Goal: Transaction & Acquisition: Book appointment/travel/reservation

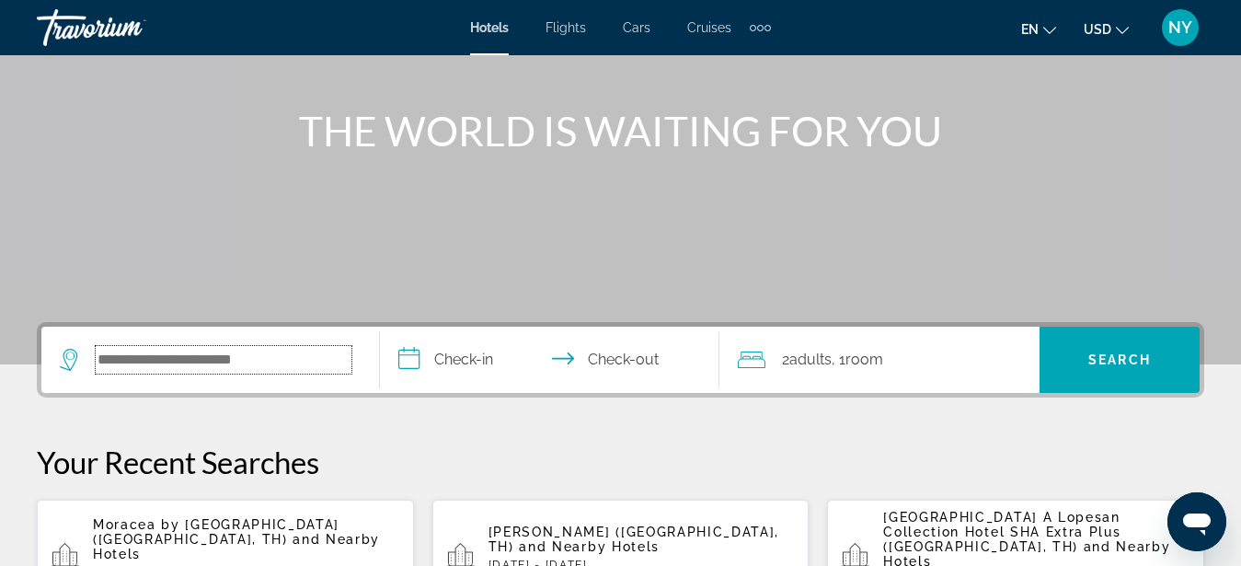
click at [203, 350] on input "Search widget" at bounding box center [224, 360] width 256 height 28
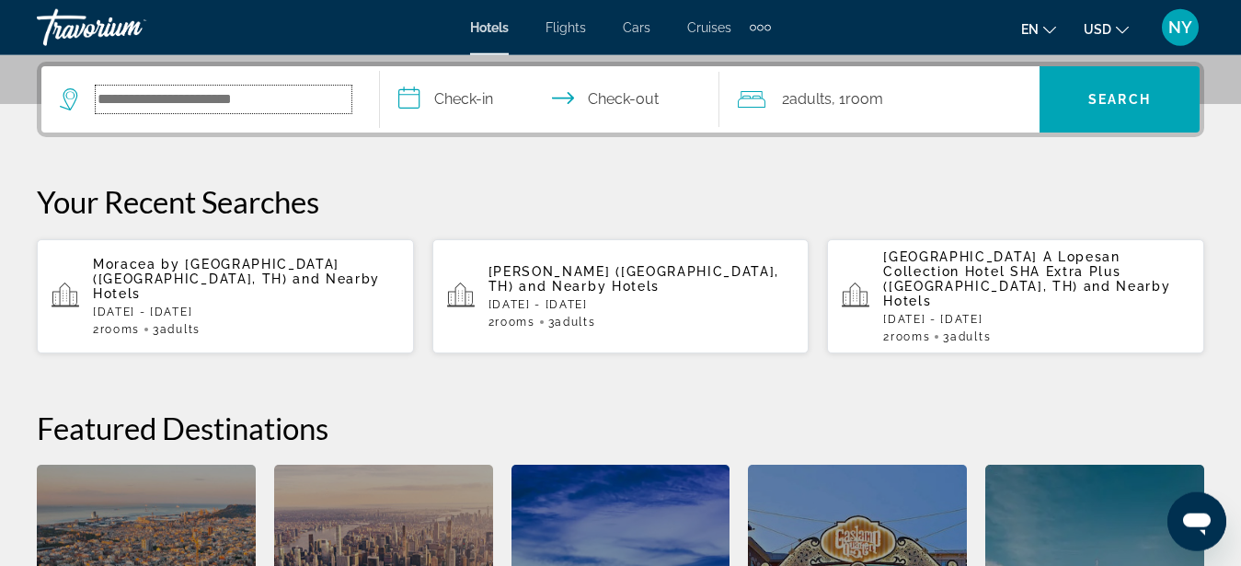
scroll to position [450, 0]
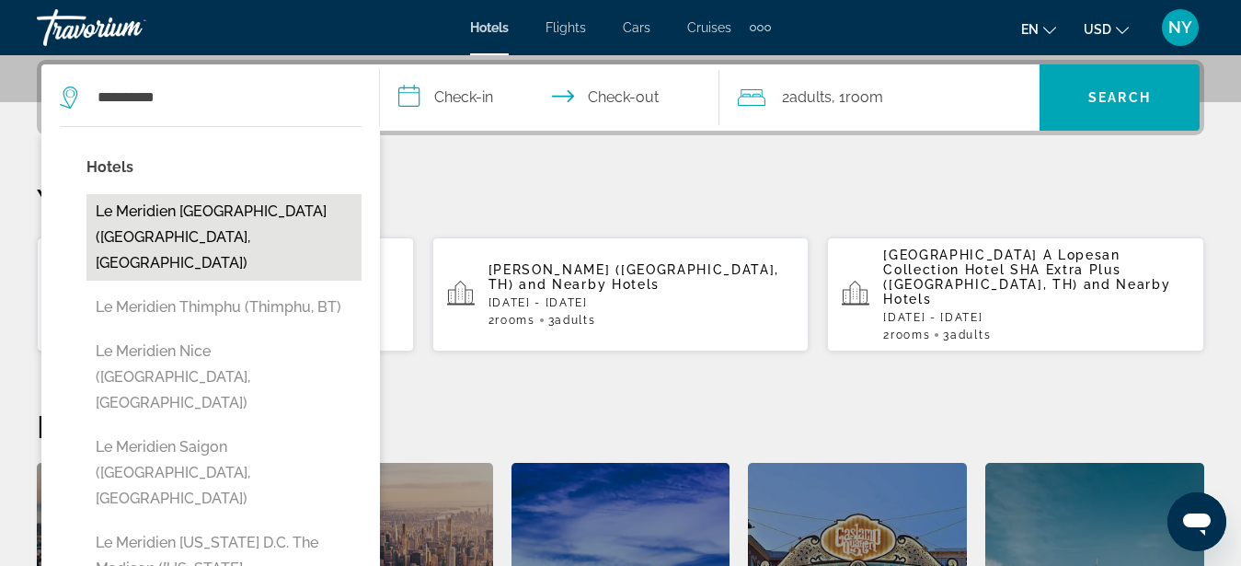
click at [225, 222] on button "Le Meridien [GEOGRAPHIC_DATA] ([GEOGRAPHIC_DATA], [GEOGRAPHIC_DATA])" at bounding box center [223, 237] width 275 height 86
type input "**********"
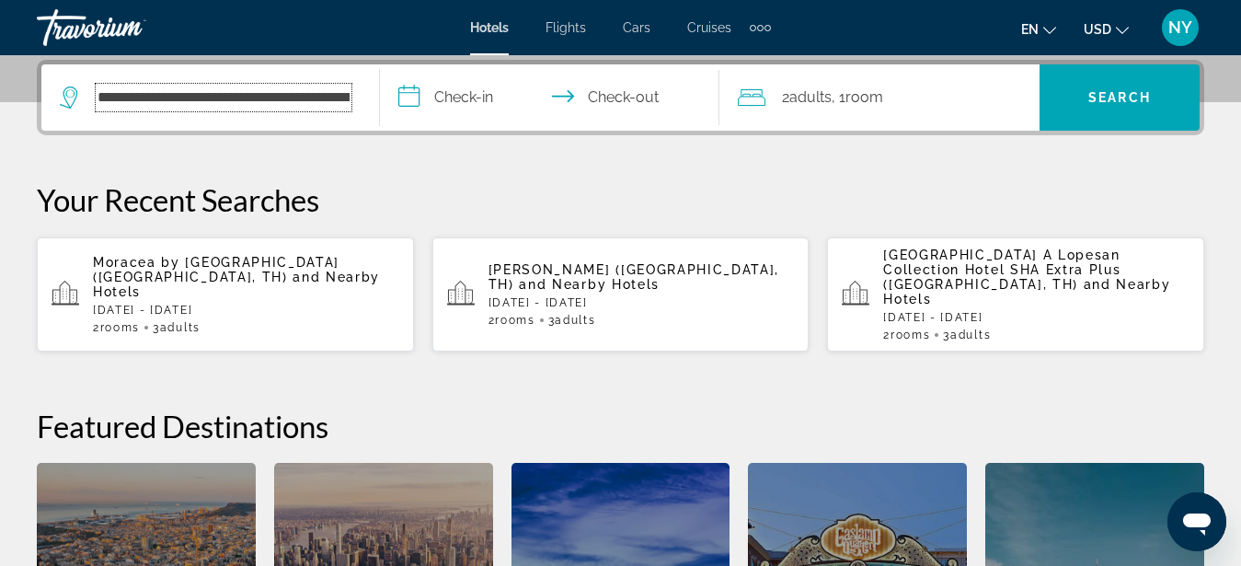
scroll to position [0, 116]
click at [492, 94] on input "**********" at bounding box center [553, 100] width 346 height 72
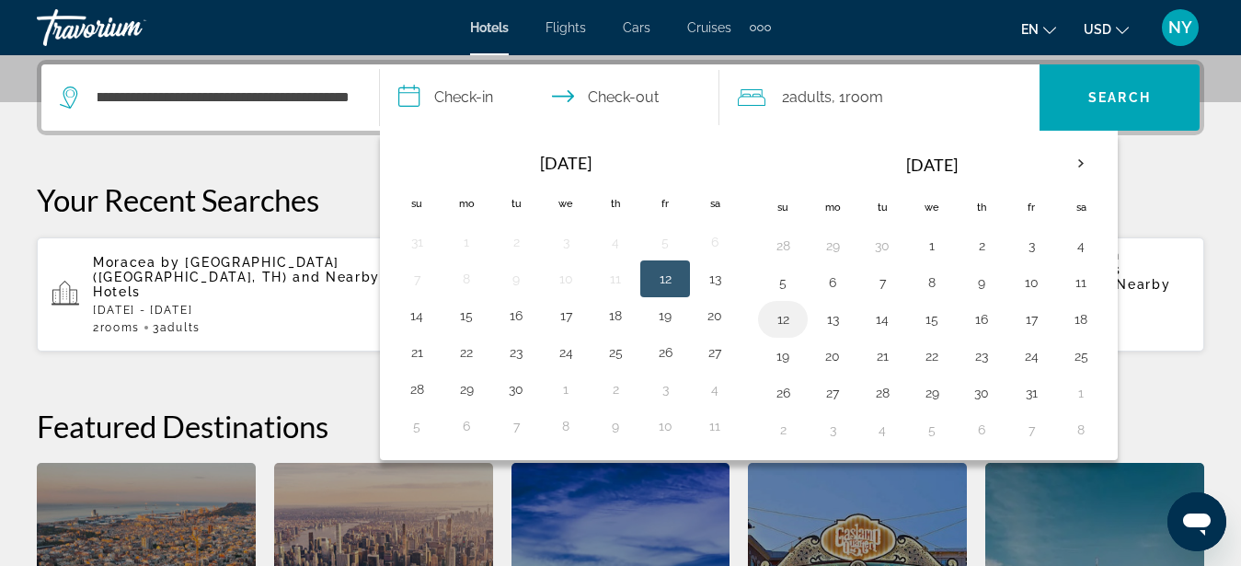
click at [785, 321] on button "12" at bounding box center [782, 319] width 29 height 26
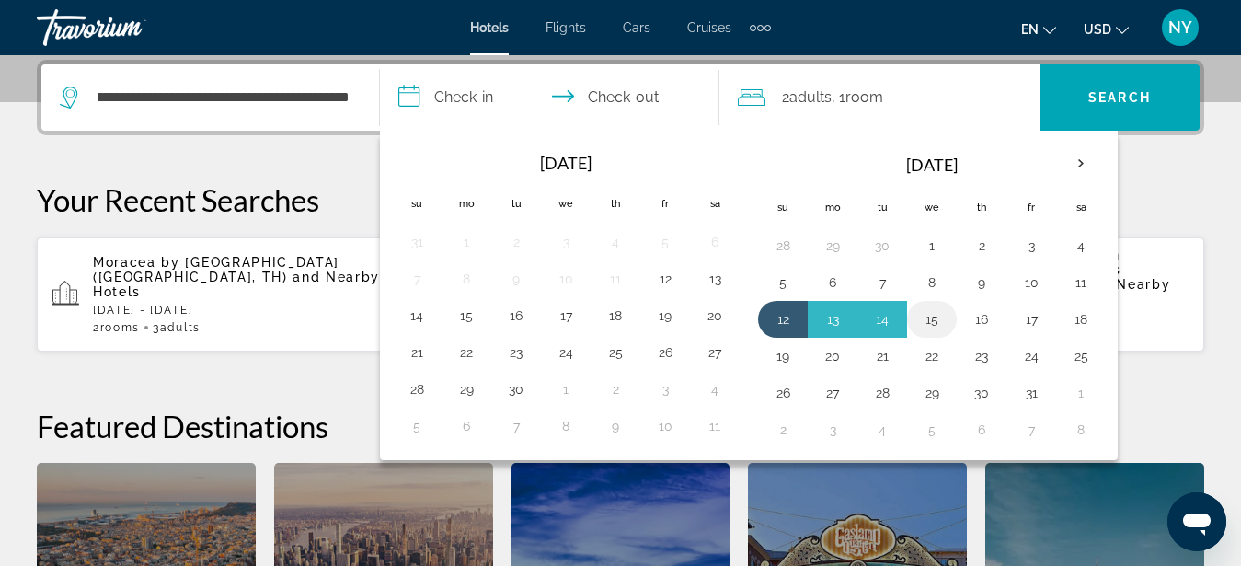
click at [937, 321] on button "15" at bounding box center [931, 319] width 29 height 26
type input "**********"
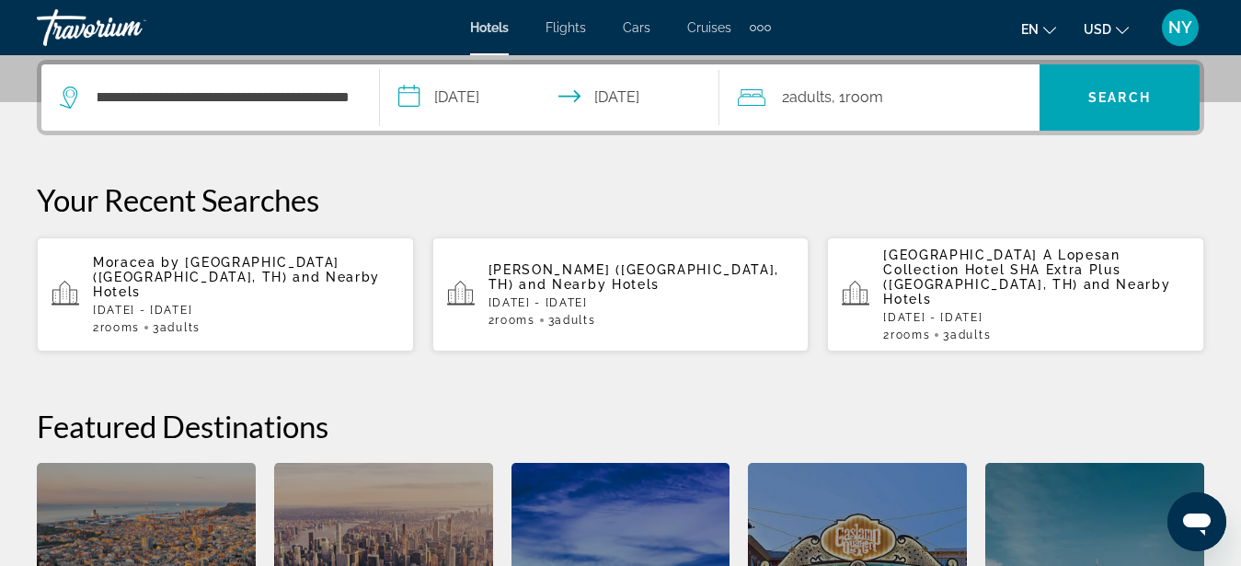
click at [967, 99] on div "2 Adult Adults , 1 Room rooms" at bounding box center [889, 98] width 302 height 26
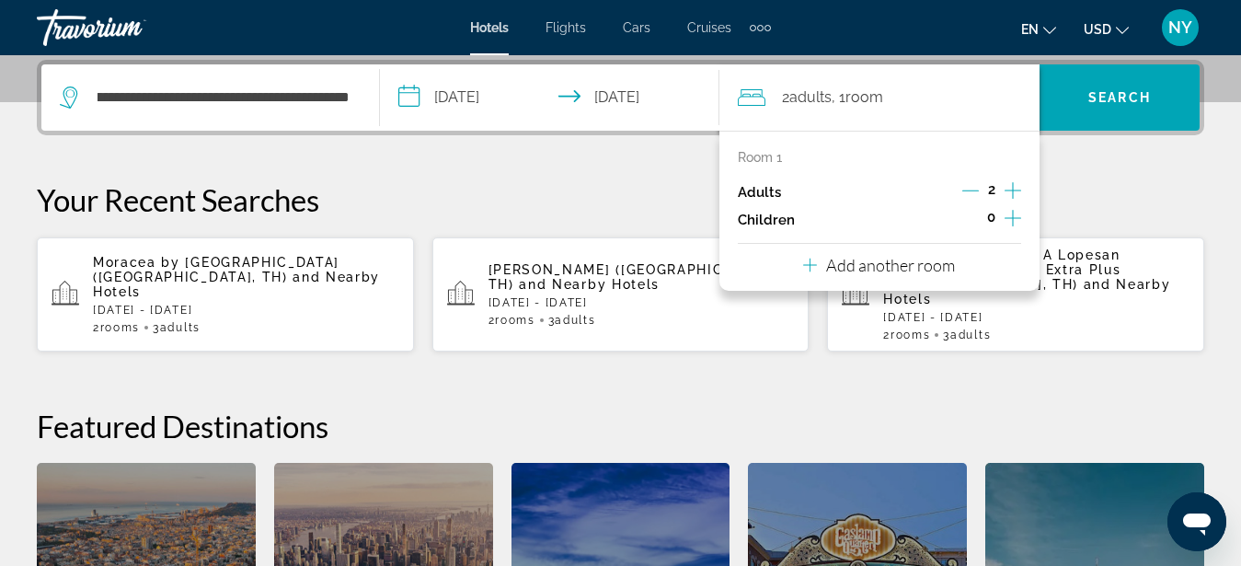
click at [1002, 185] on div "2" at bounding box center [991, 192] width 59 height 28
click at [1009, 189] on icon "Increment adults" at bounding box center [1013, 190] width 17 height 22
click at [1121, 97] on span "Search" at bounding box center [1119, 97] width 63 height 15
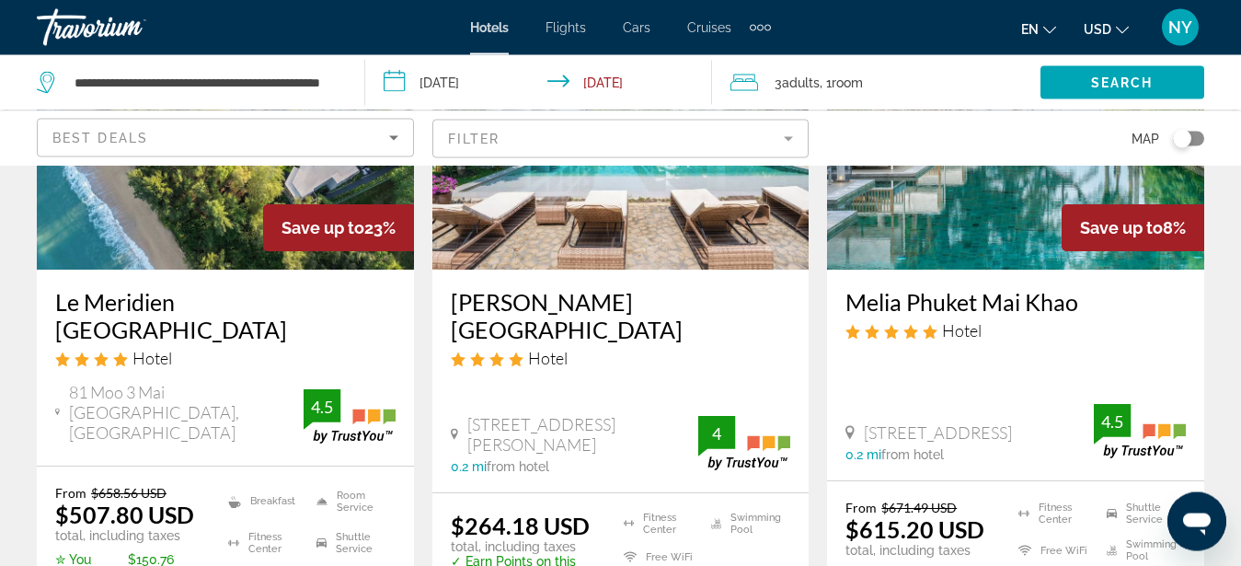
scroll to position [282, 0]
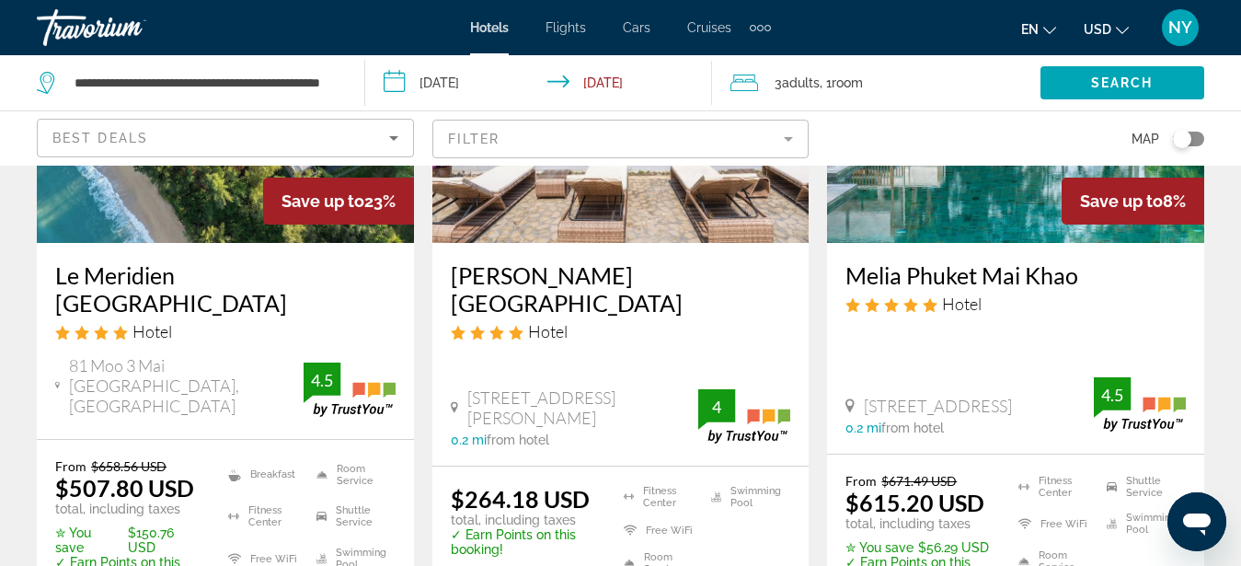
click at [165, 283] on h3 "Le Meridien Phuket Mai Khao Beach Resort" at bounding box center [225, 288] width 340 height 55
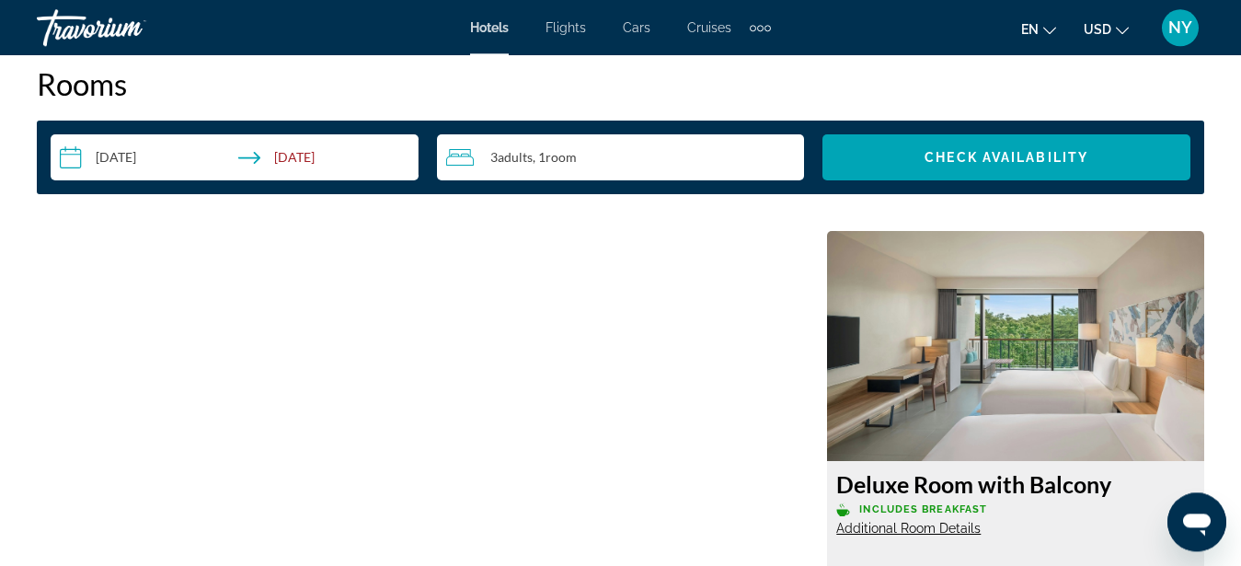
scroll to position [2815, 0]
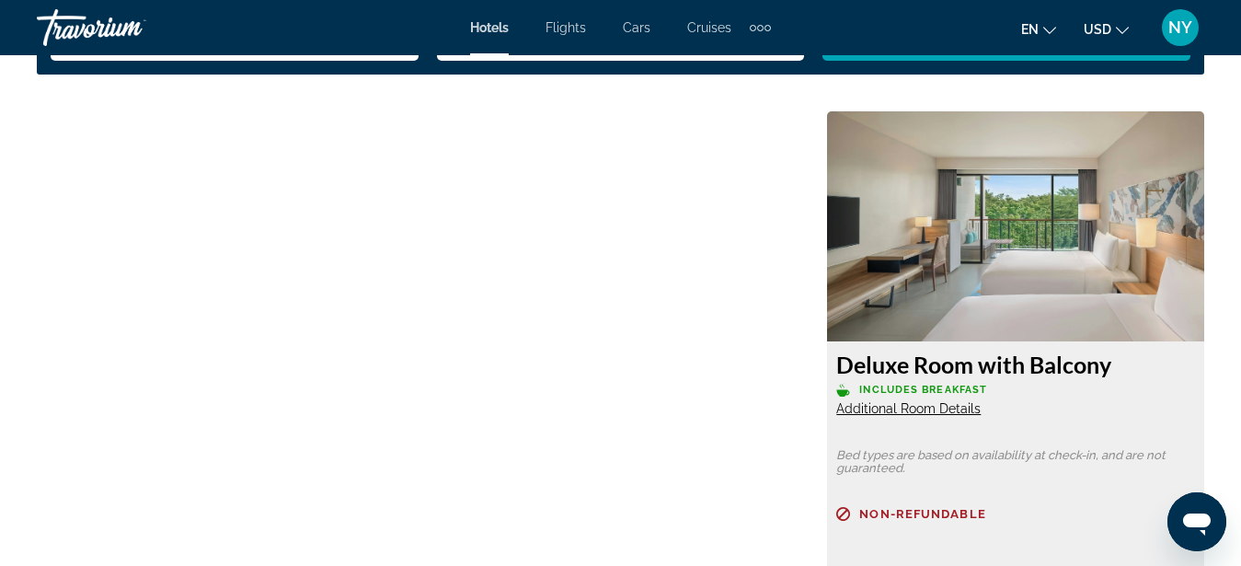
click at [1001, 247] on img "Main content" at bounding box center [1015, 226] width 377 height 230
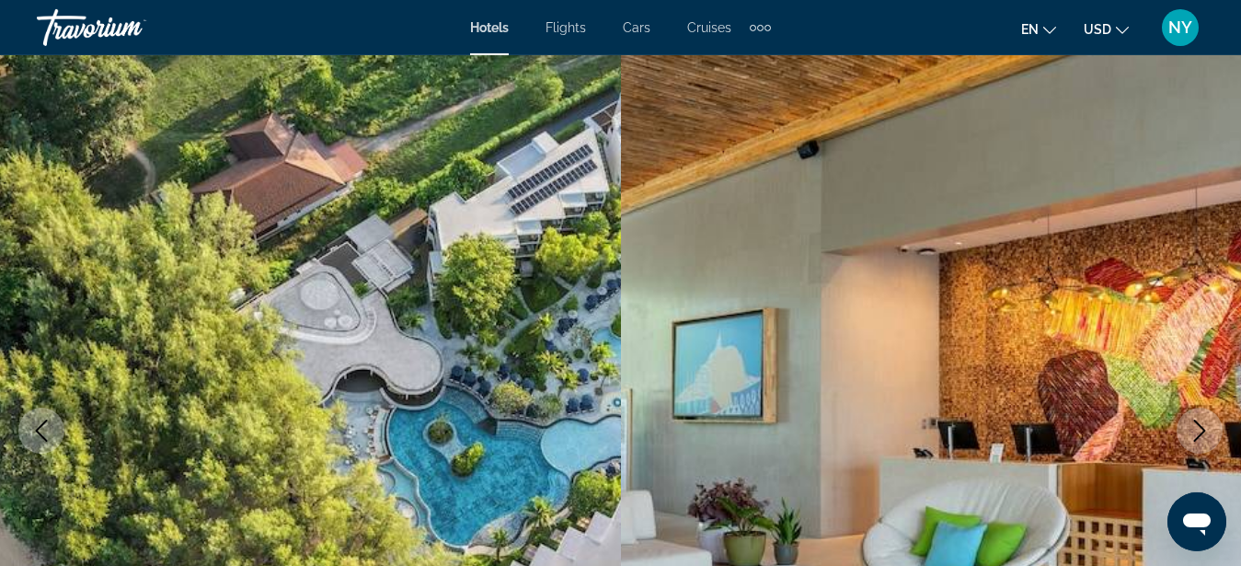
scroll to position [0, 0]
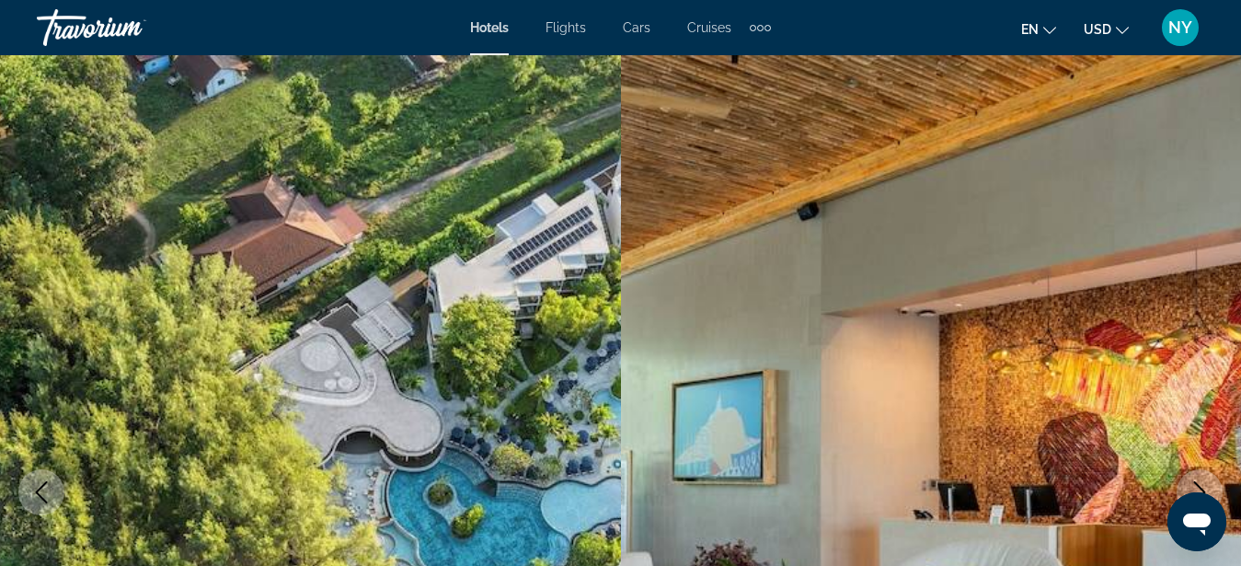
click at [943, 328] on img "Main content" at bounding box center [931, 492] width 621 height 874
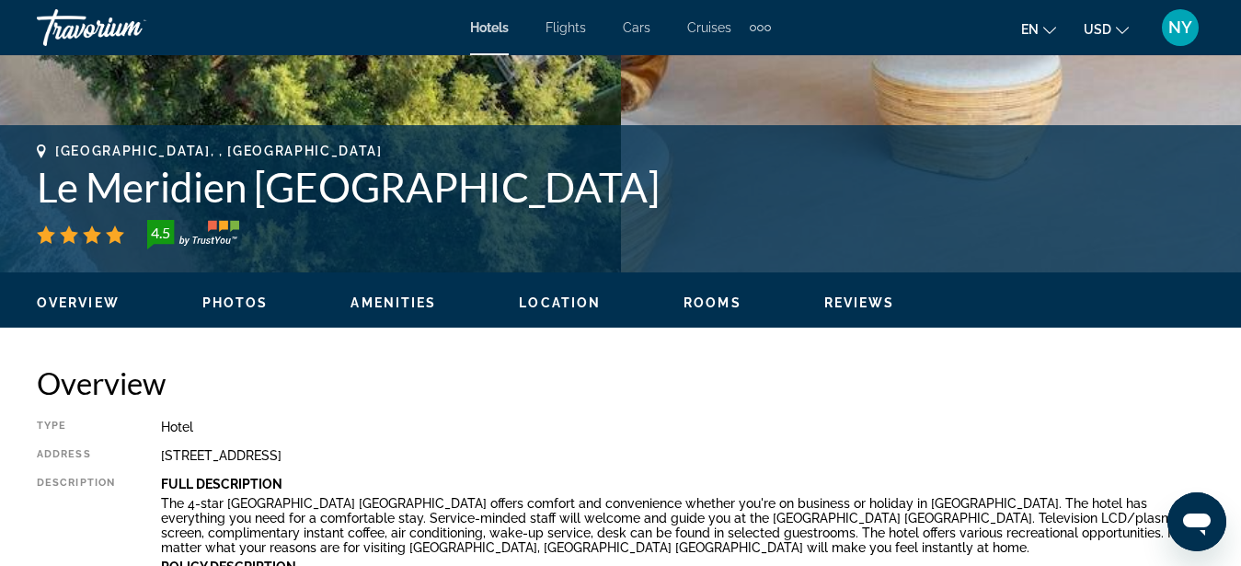
click at [220, 296] on span "Photos" at bounding box center [235, 302] width 66 height 15
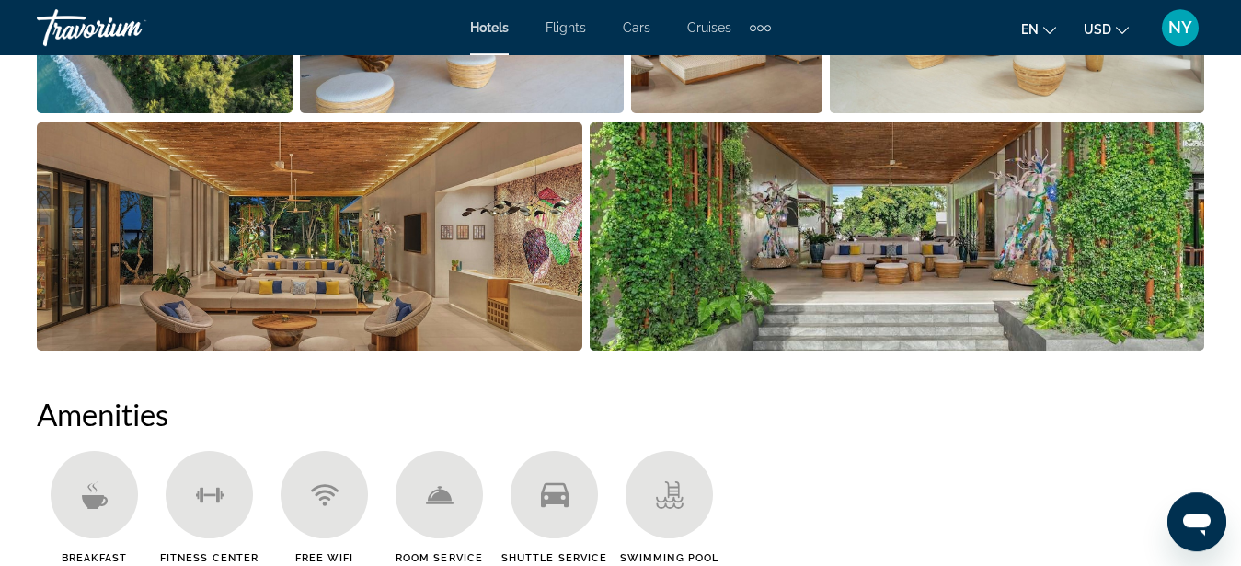
scroll to position [1221, 0]
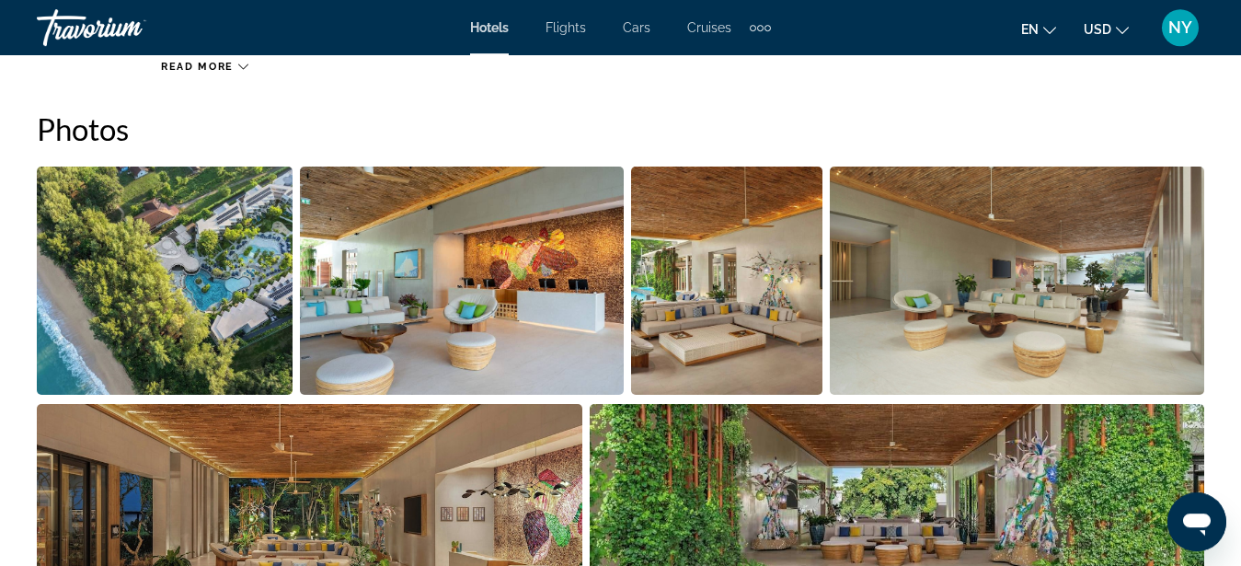
click at [132, 303] on img "Open full-screen image slider" at bounding box center [165, 281] width 256 height 228
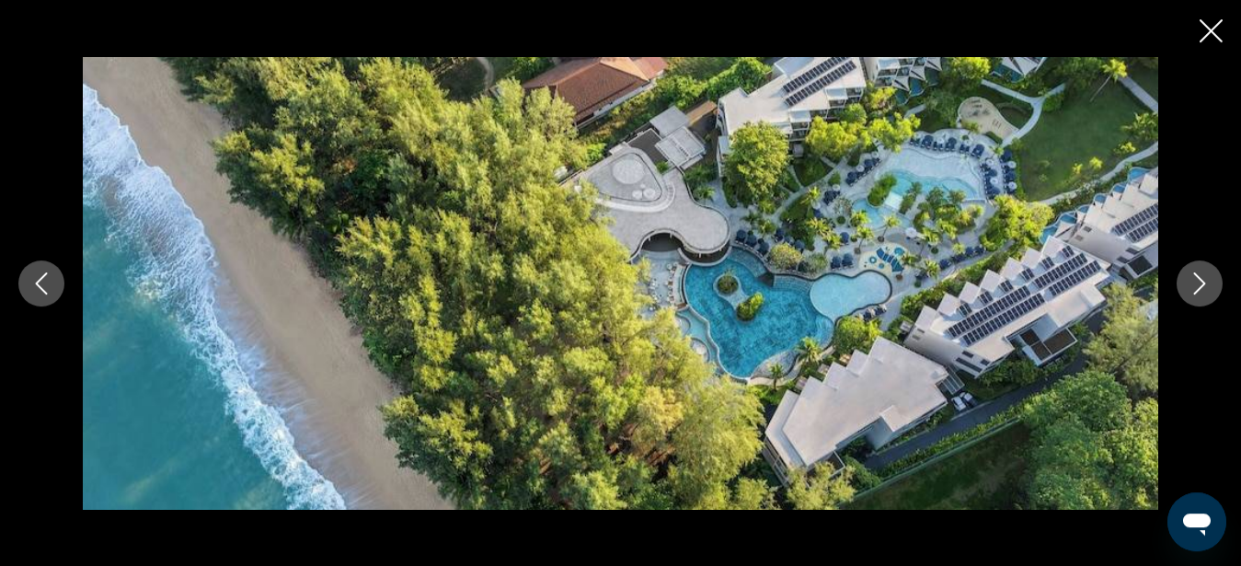
click at [1193, 271] on button "Next image" at bounding box center [1200, 283] width 46 height 46
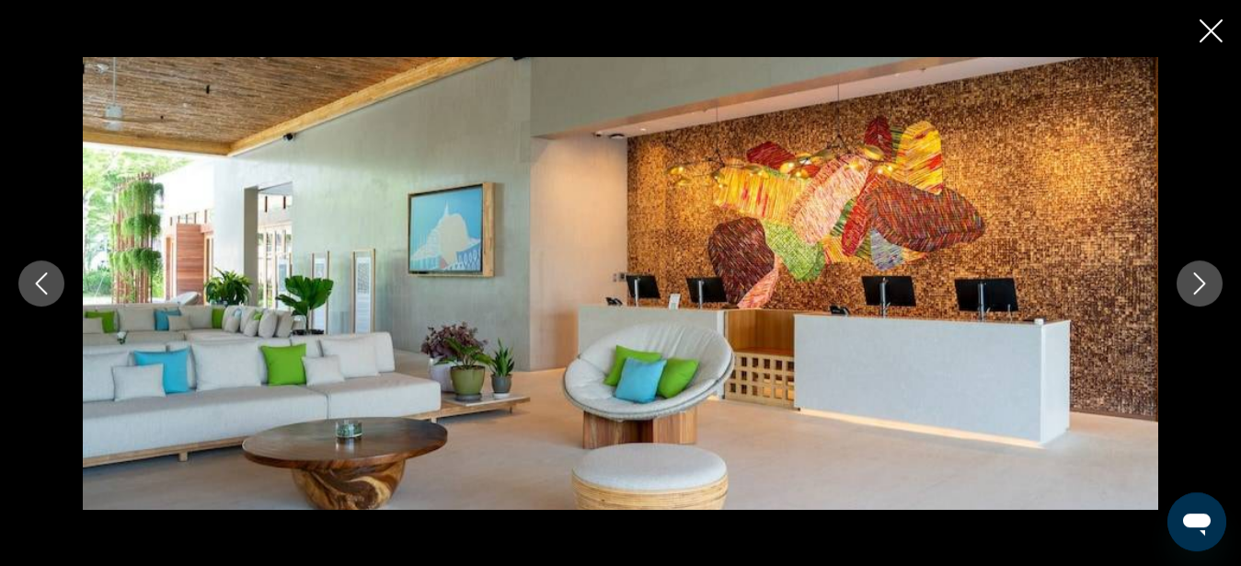
click at [1193, 271] on button "Next image" at bounding box center [1200, 283] width 46 height 46
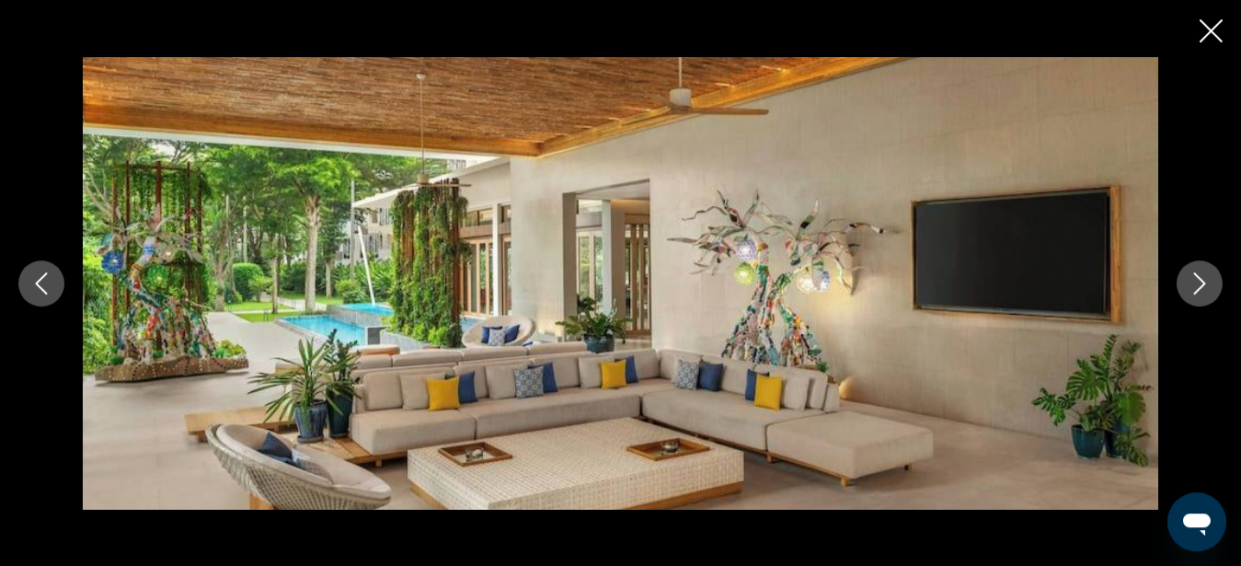
click at [1193, 271] on button "Next image" at bounding box center [1200, 283] width 46 height 46
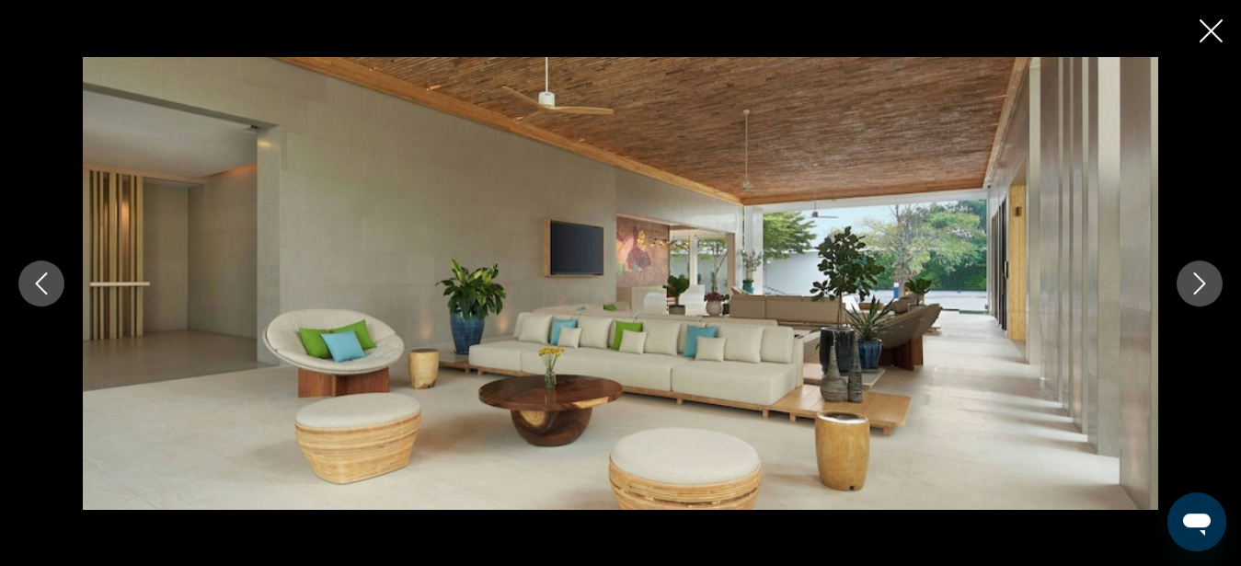
click at [1191, 271] on button "Next image" at bounding box center [1200, 283] width 46 height 46
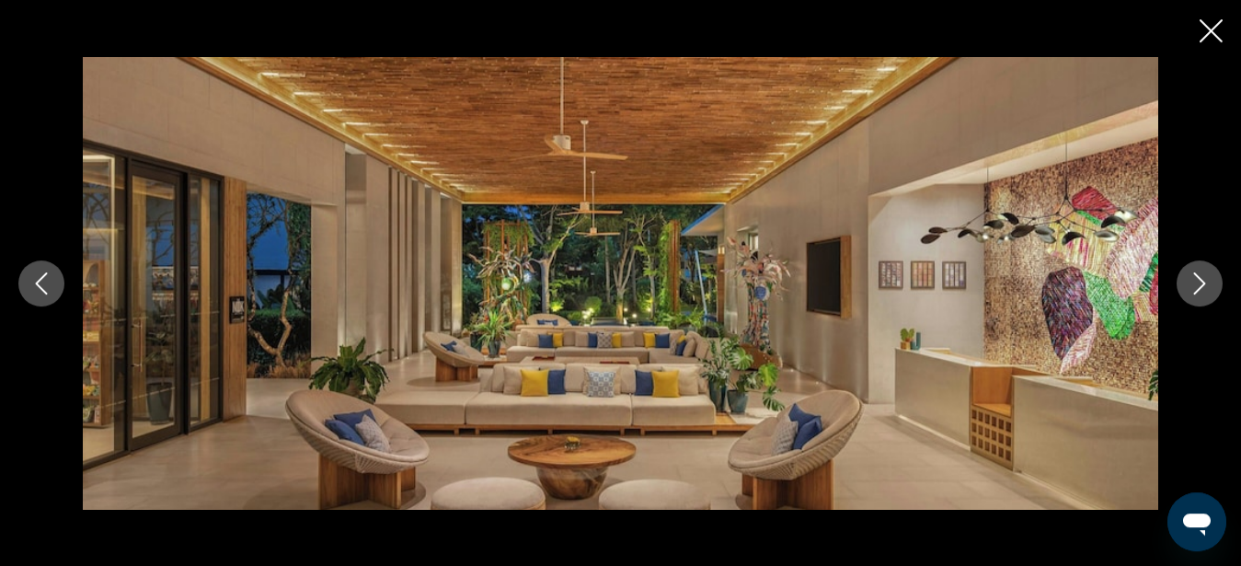
click at [1189, 271] on button "Next image" at bounding box center [1200, 283] width 46 height 46
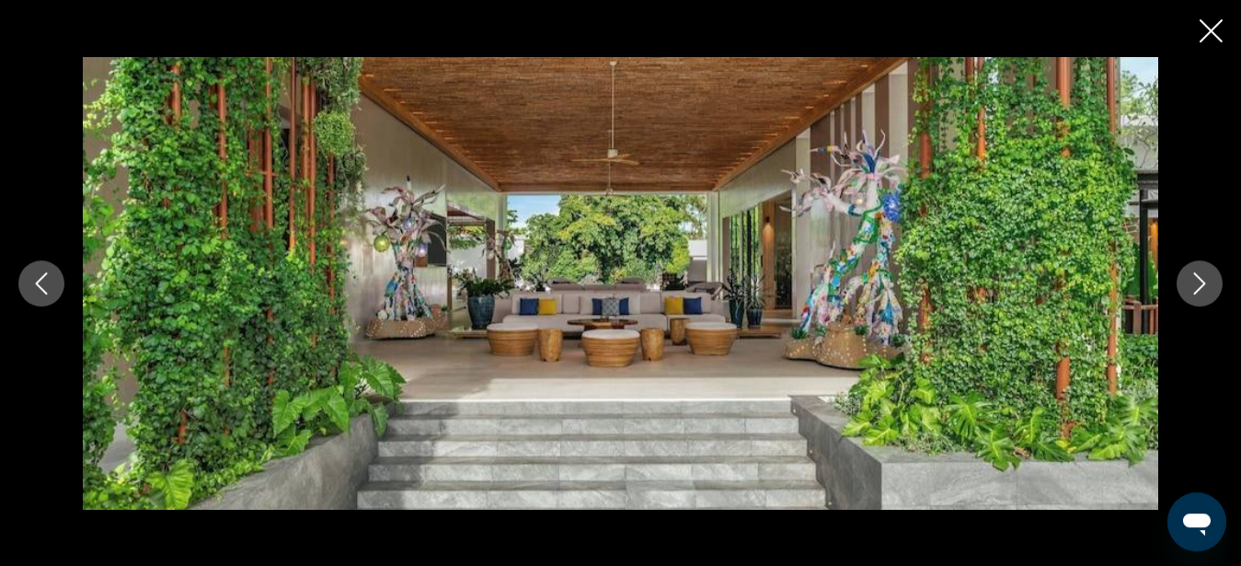
click at [1187, 271] on button "Next image" at bounding box center [1200, 283] width 46 height 46
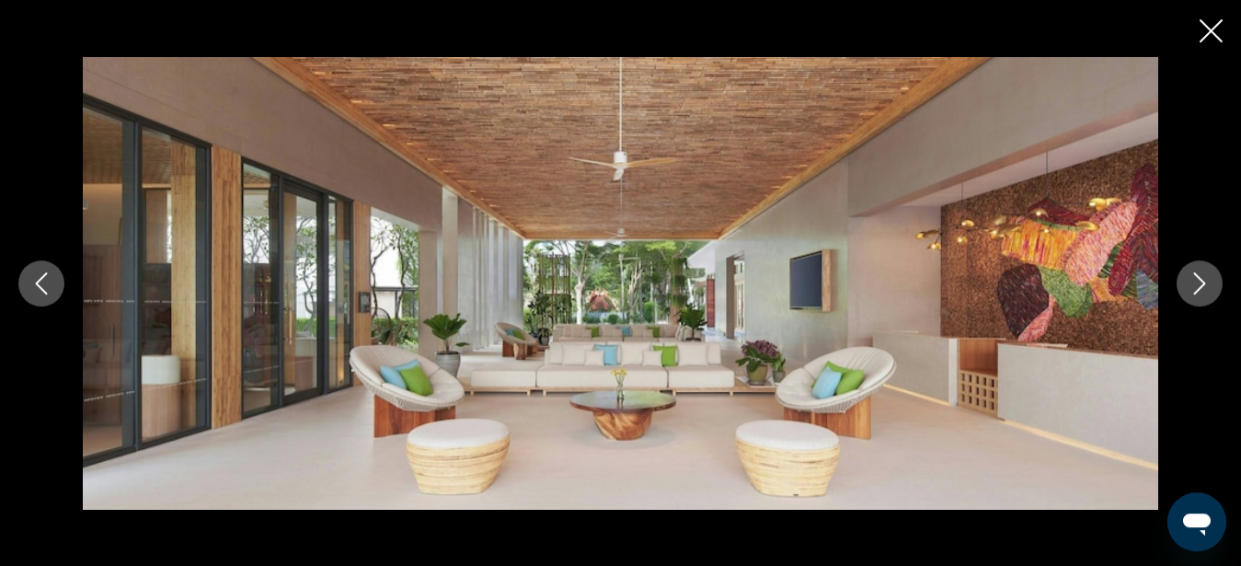
click at [1183, 271] on button "Next image" at bounding box center [1200, 283] width 46 height 46
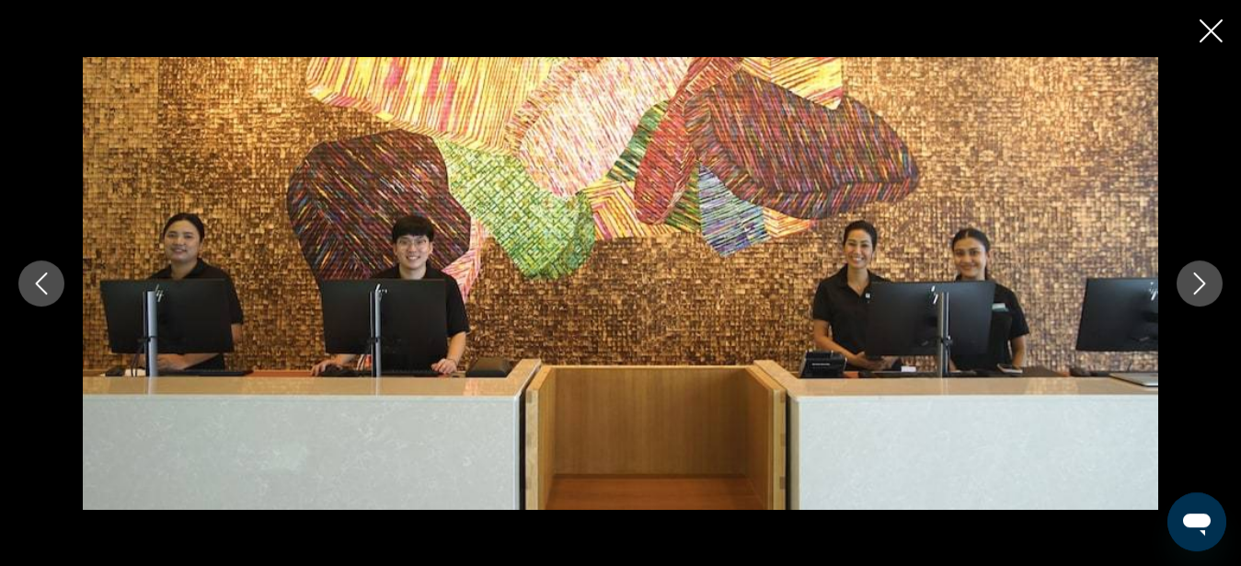
click at [1180, 271] on button "Next image" at bounding box center [1200, 283] width 46 height 46
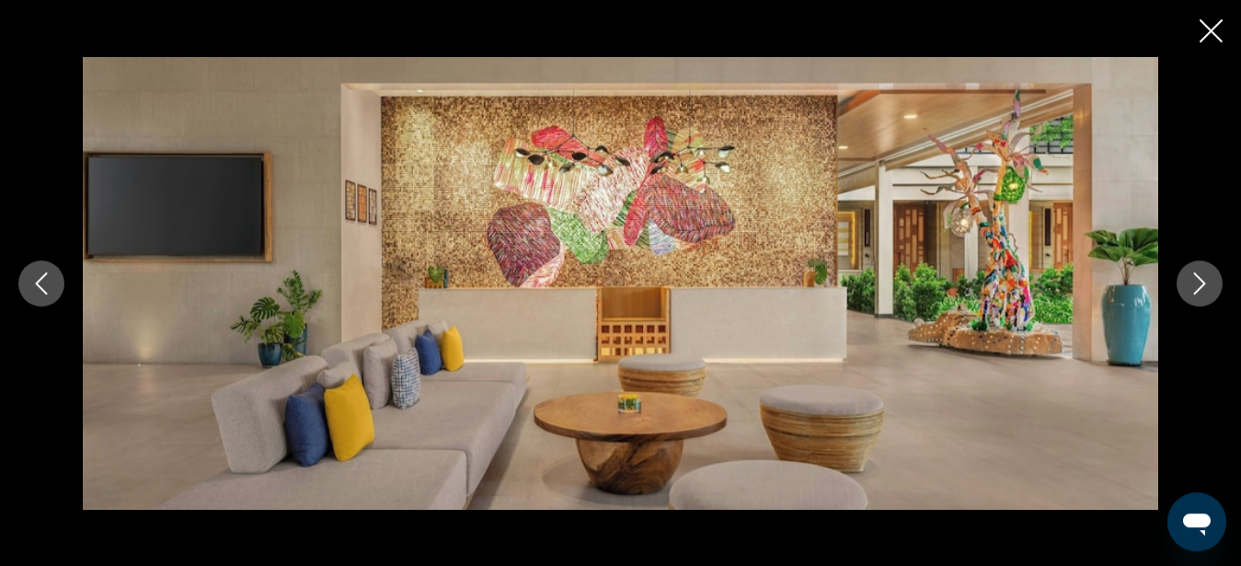
click at [1178, 271] on button "Next image" at bounding box center [1200, 283] width 46 height 46
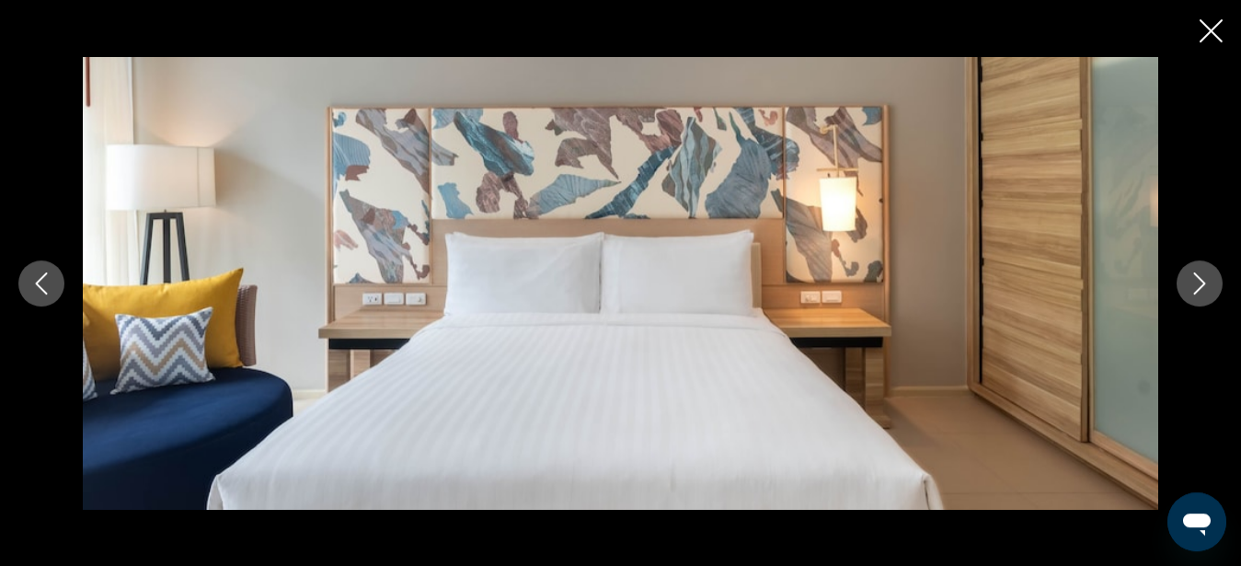
click at [1178, 271] on button "Next image" at bounding box center [1200, 283] width 46 height 46
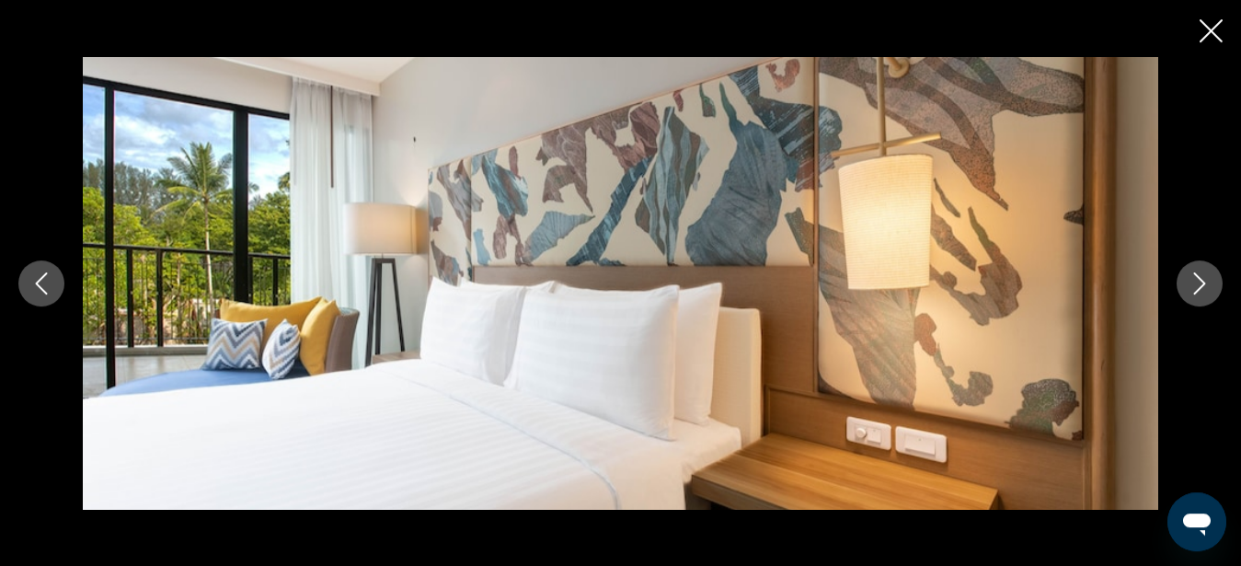
click at [1160, 273] on div "prev next" at bounding box center [620, 283] width 1241 height 453
click at [1183, 278] on button "Next image" at bounding box center [1200, 283] width 46 height 46
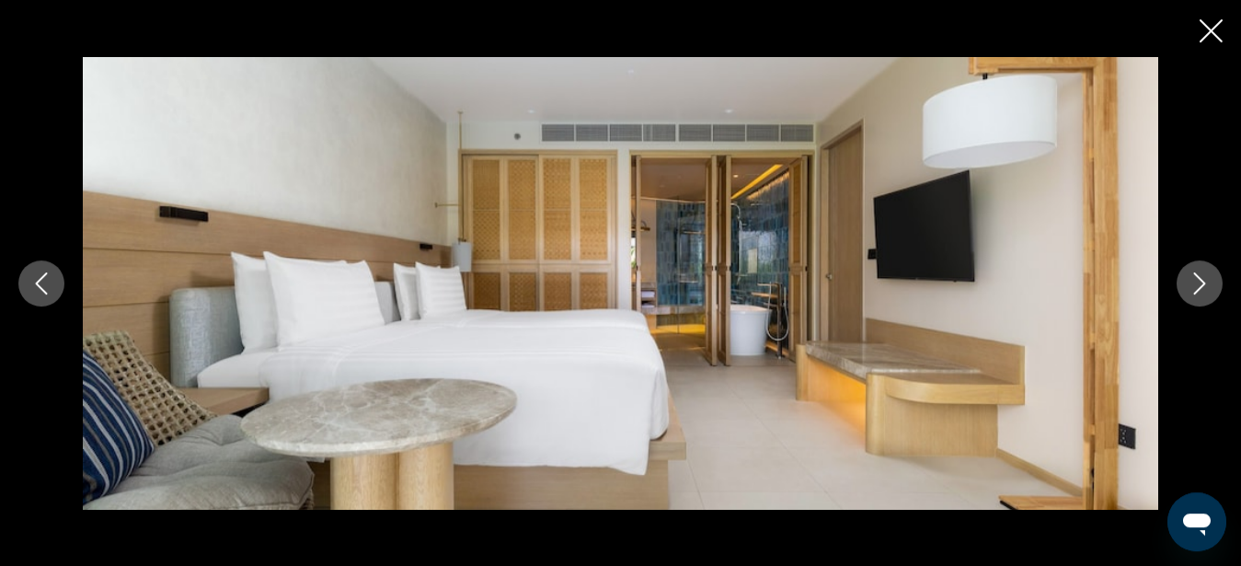
click at [1203, 26] on icon "Close slideshow" at bounding box center [1211, 30] width 23 height 23
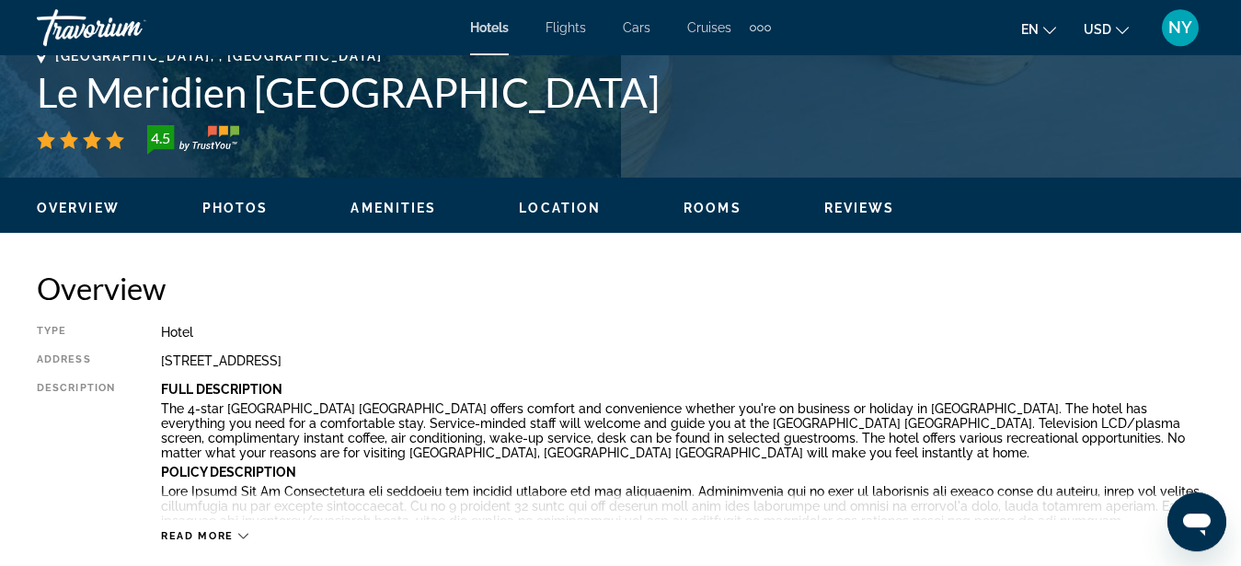
scroll to position [282, 0]
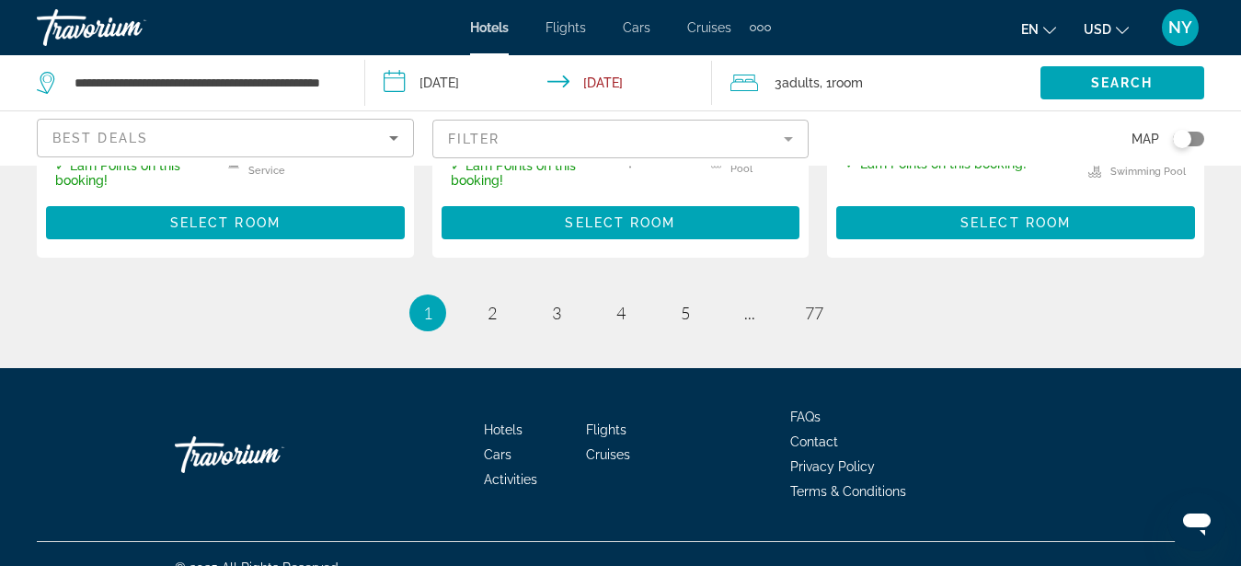
scroll to position [2346, 0]
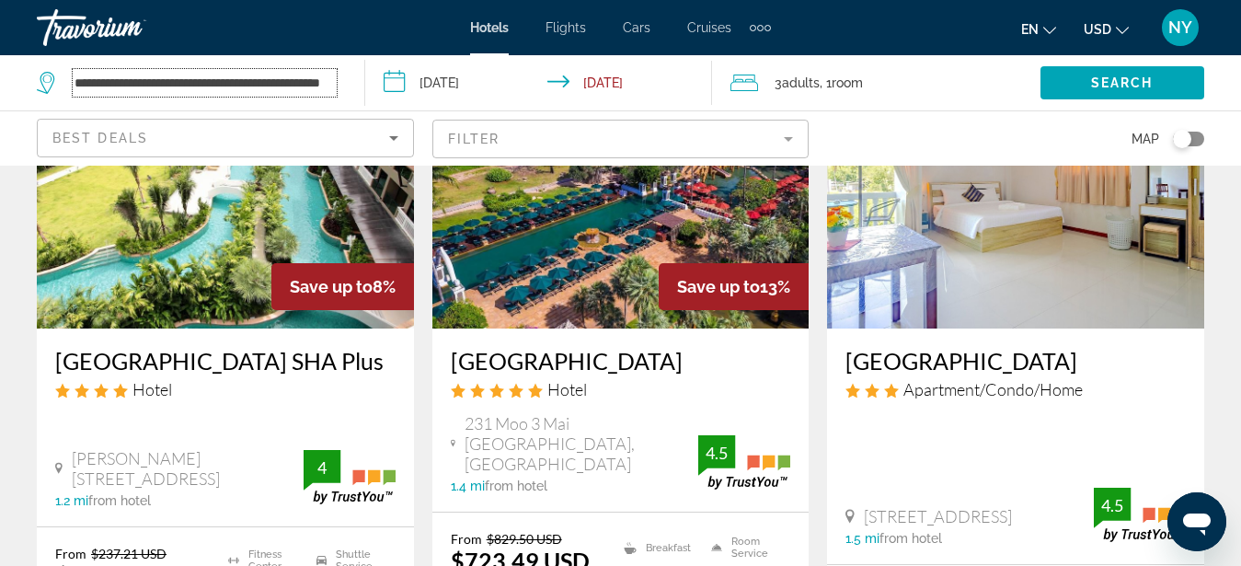
click at [287, 88] on input "**********" at bounding box center [205, 83] width 264 height 28
drag, startPoint x: 74, startPoint y: 82, endPoint x: 439, endPoint y: 86, distance: 365.3
click at [337, 86] on input "**********" at bounding box center [205, 83] width 264 height 28
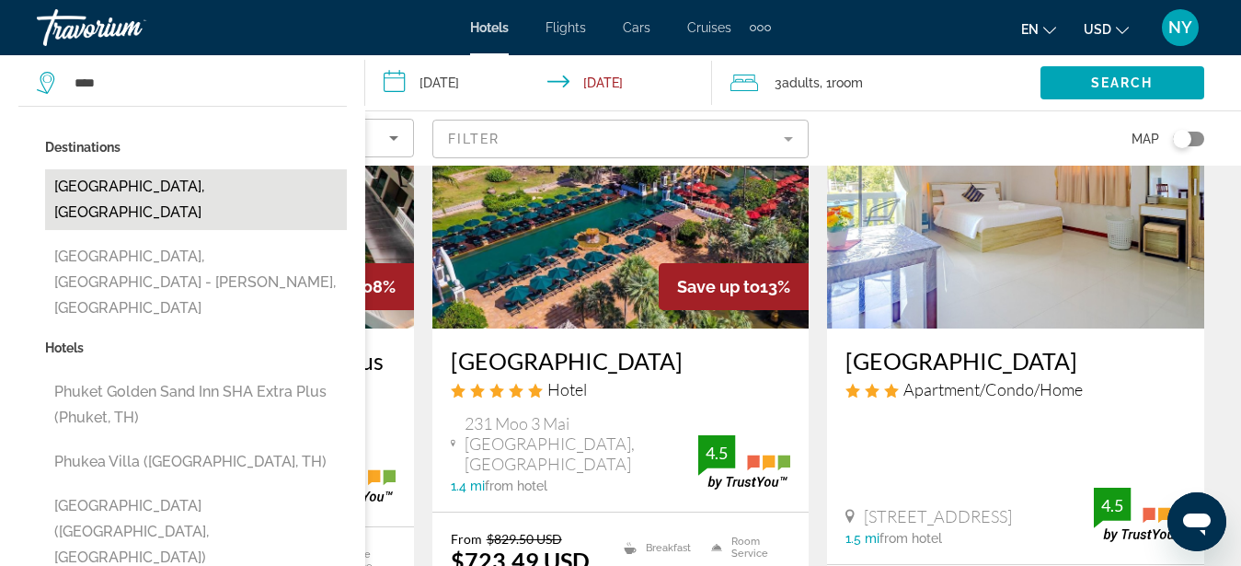
click at [253, 187] on button "Phuket Island, Thailand" at bounding box center [196, 199] width 302 height 61
type input "**********"
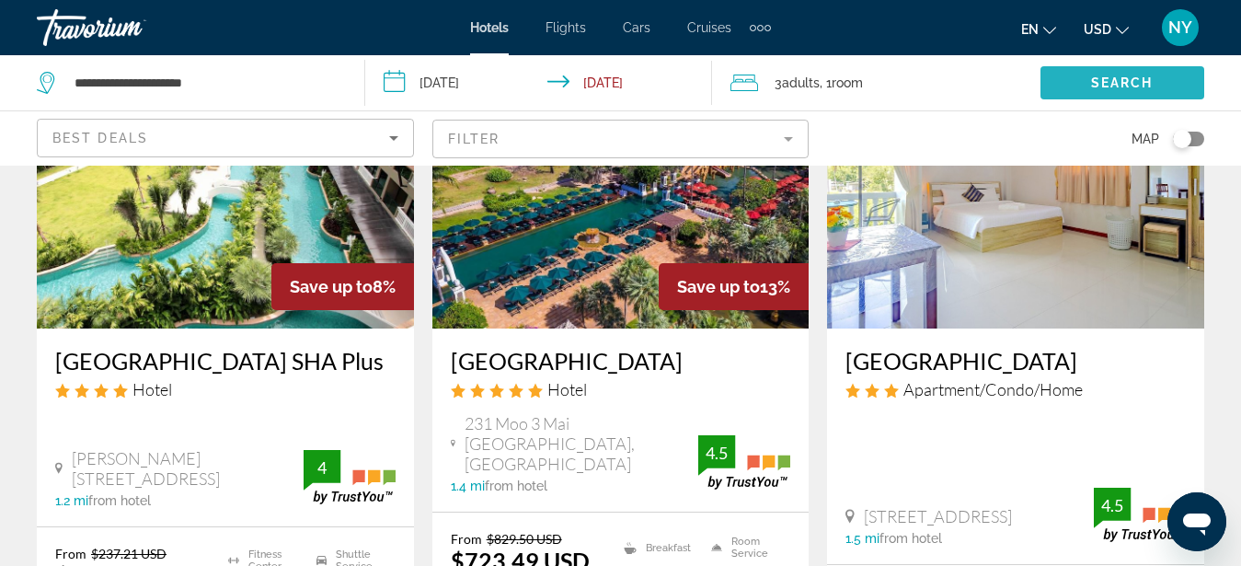
click at [1117, 81] on span "Search" at bounding box center [1122, 82] width 63 height 15
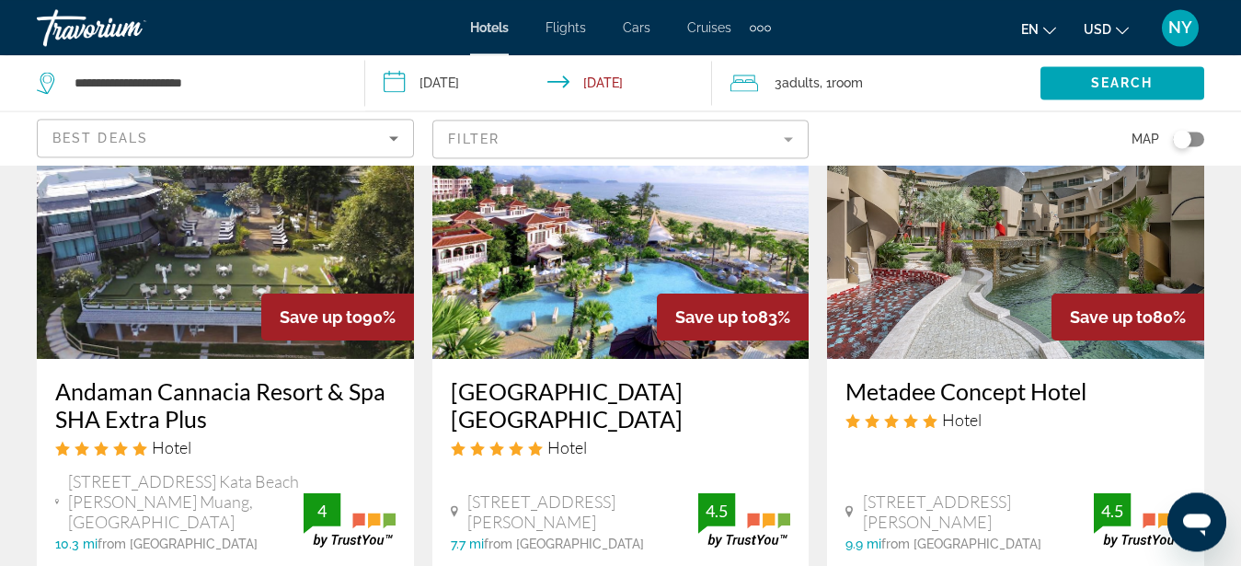
scroll to position [375, 0]
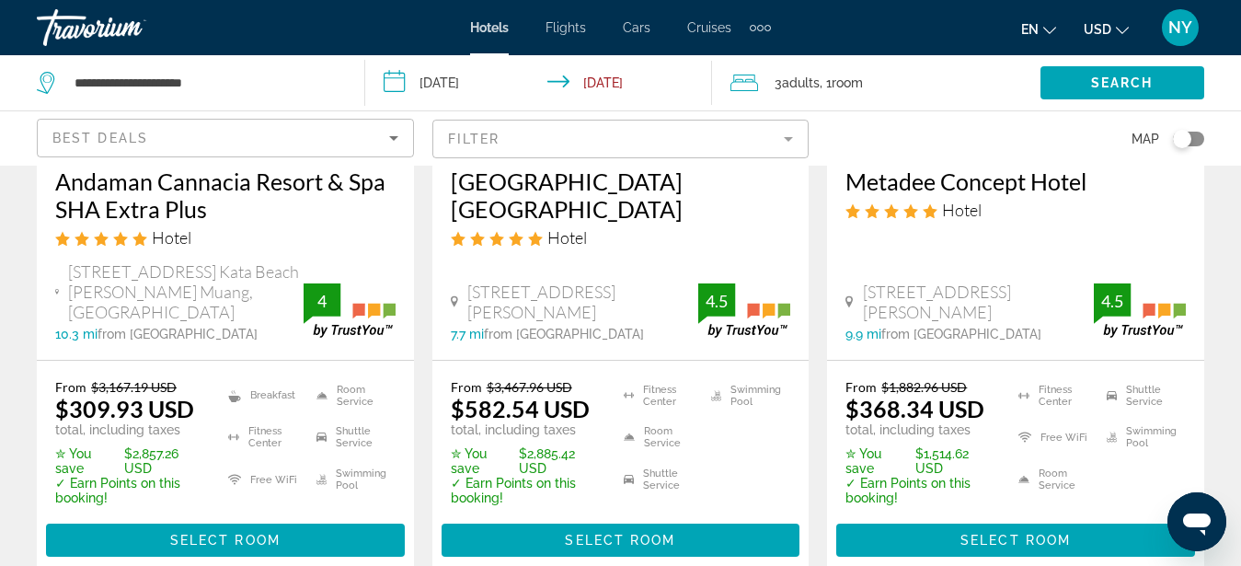
click at [978, 187] on h3 "Metadee Concept Hotel" at bounding box center [1015, 181] width 340 height 28
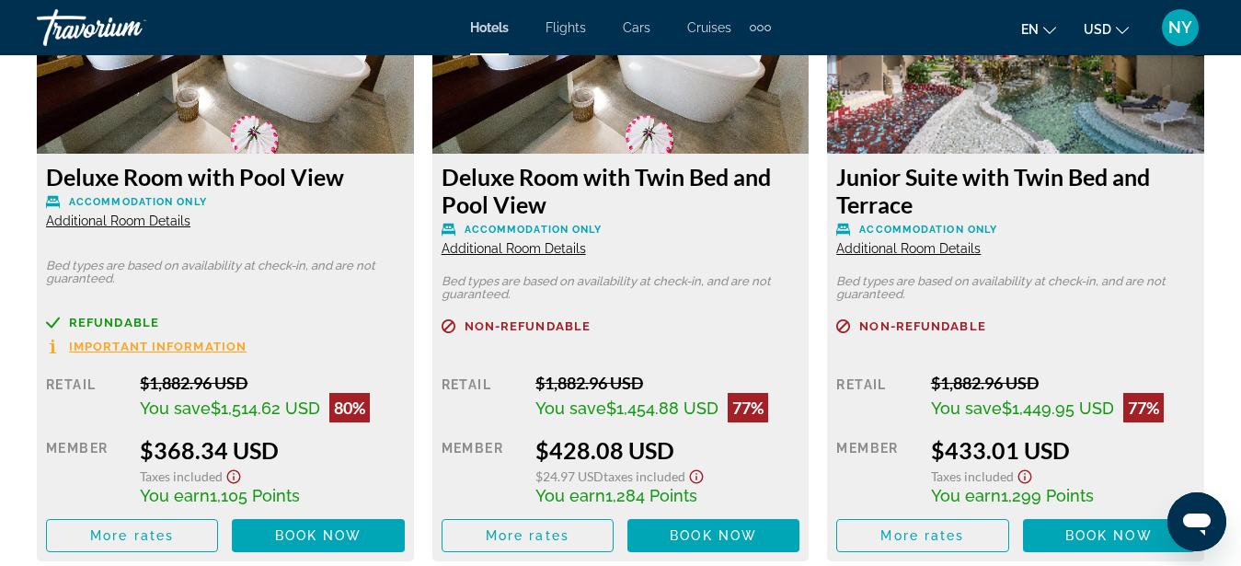
scroll to position [2815, 0]
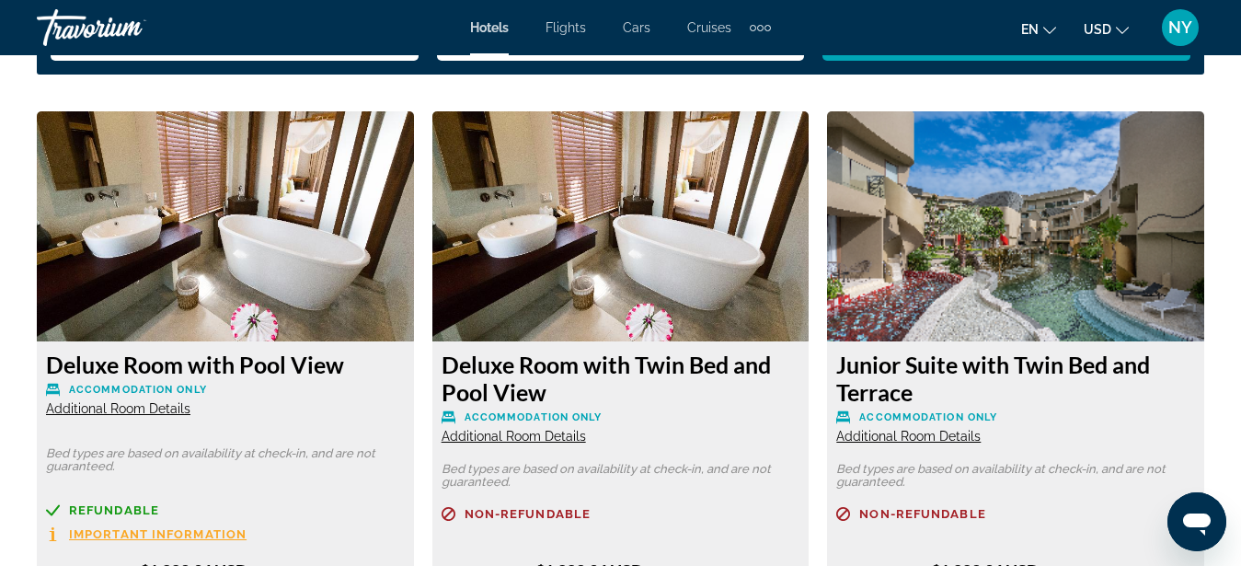
click at [132, 408] on span "Additional Room Details" at bounding box center [118, 408] width 144 height 15
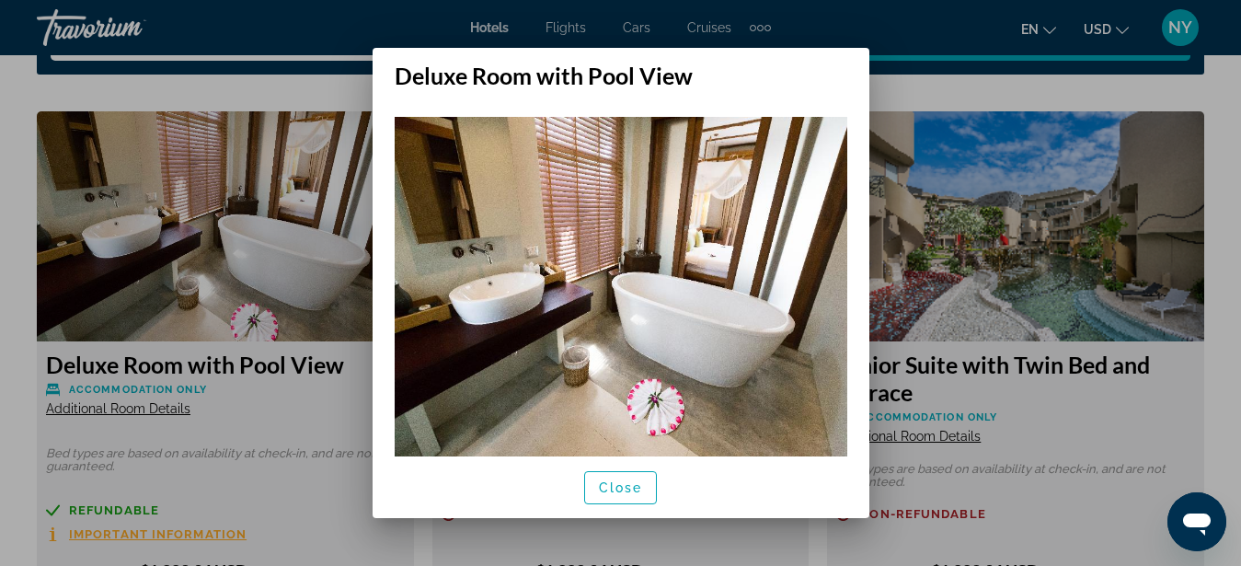
scroll to position [0, 0]
click at [794, 305] on img at bounding box center [621, 286] width 453 height 339
click at [620, 488] on span "Close" at bounding box center [621, 487] width 44 height 15
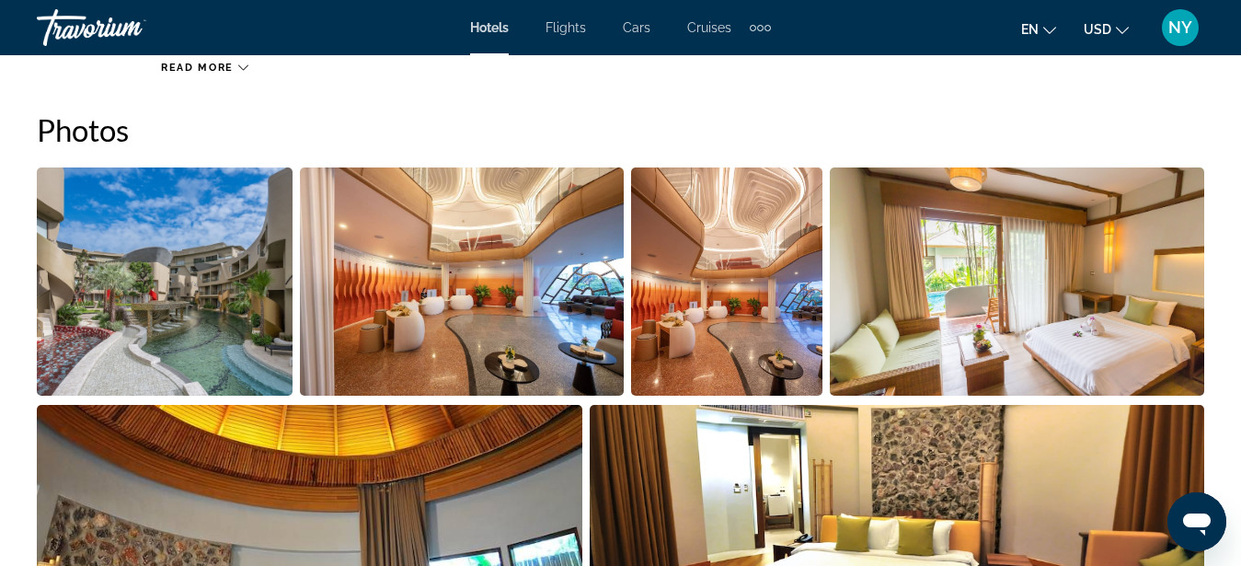
scroll to position [751, 0]
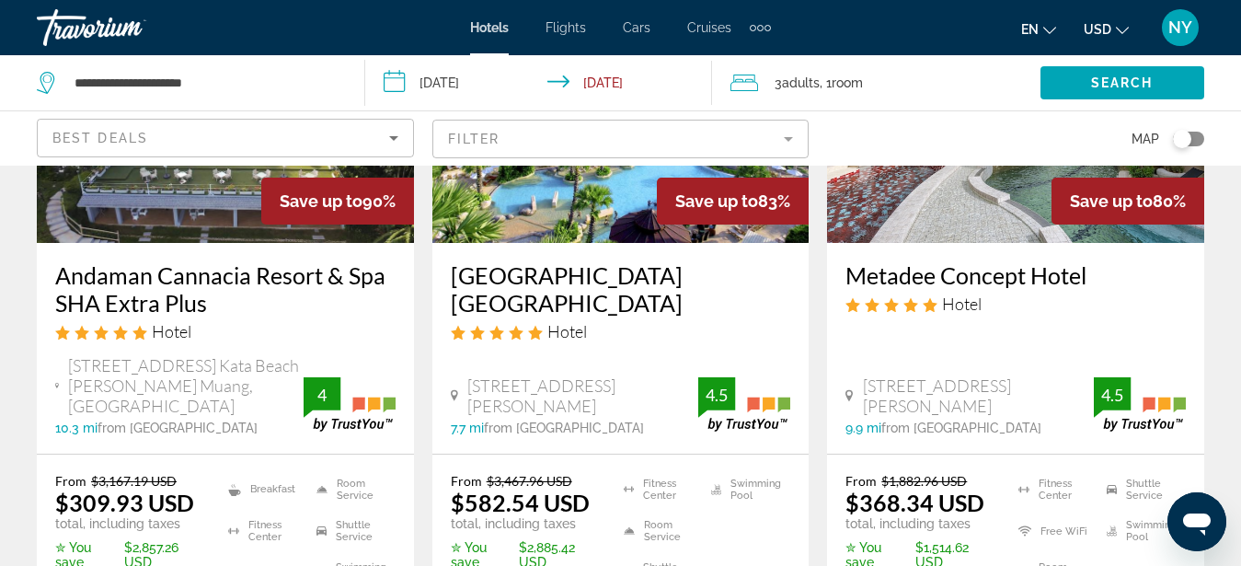
scroll to position [188, 0]
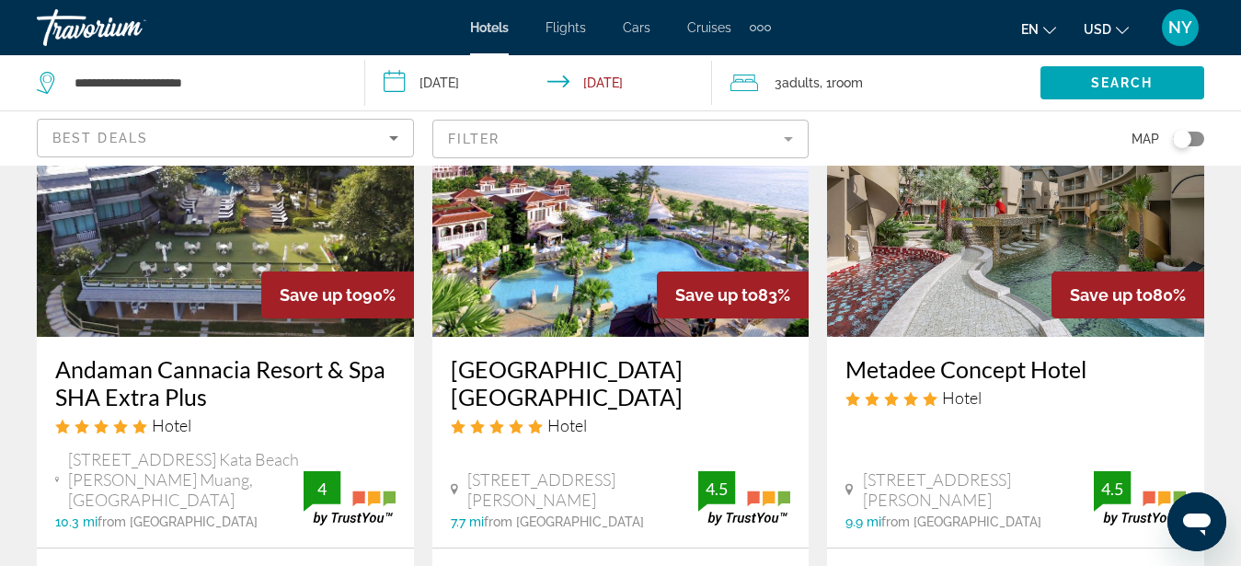
click at [603, 371] on h3 "Centara Grand Beach Resort Phuket" at bounding box center [621, 382] width 340 height 55
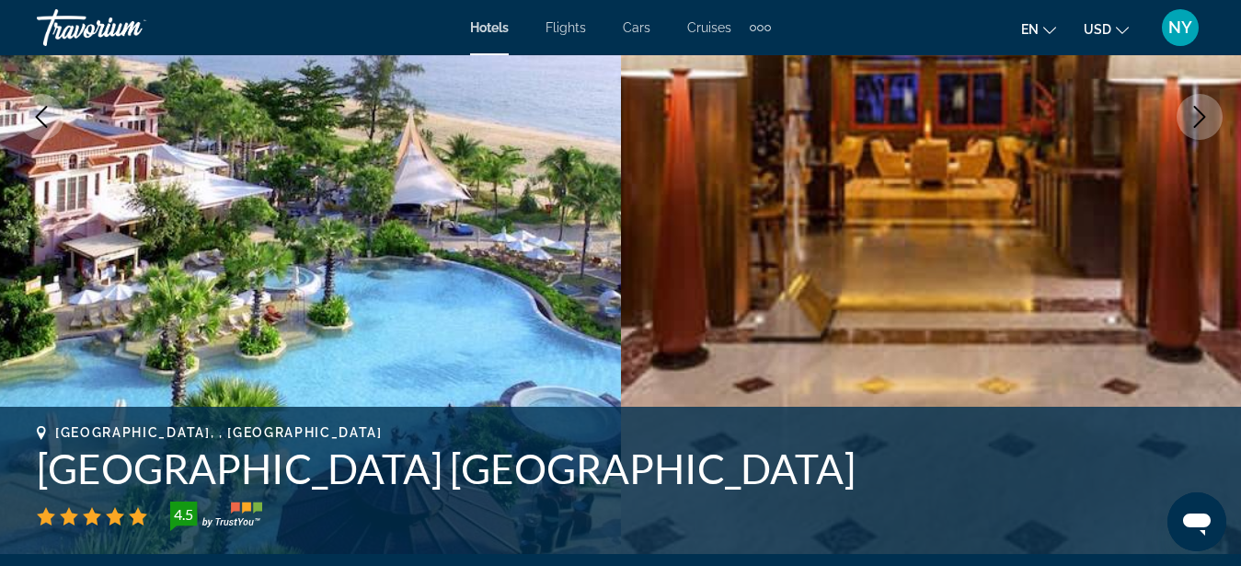
scroll to position [563, 0]
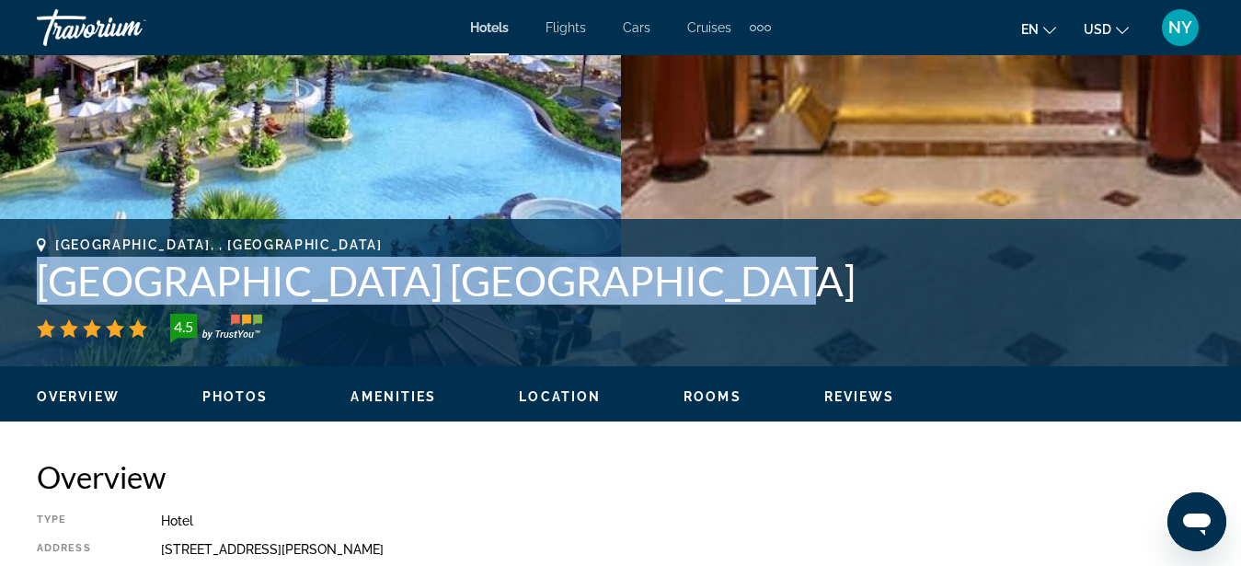
drag, startPoint x: 40, startPoint y: 285, endPoint x: 694, endPoint y: 291, distance: 653.2
click at [700, 291] on h1 "Centara Grand Beach Resort Phuket" at bounding box center [620, 281] width 1167 height 48
copy h1 "Centara Grand Beach Resort Phuket"
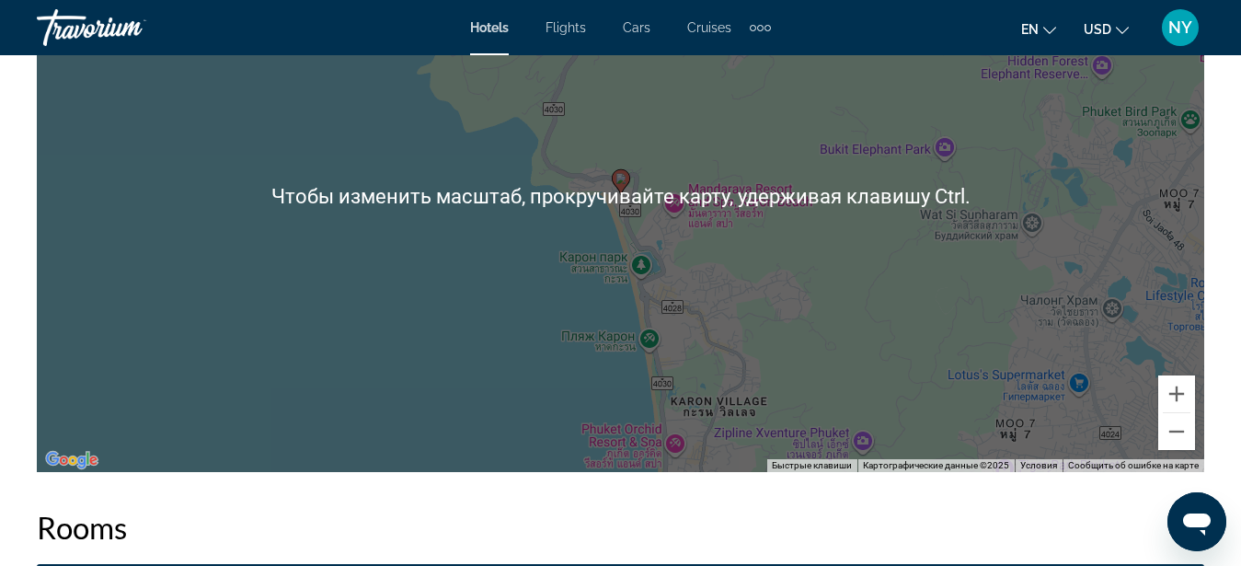
scroll to position [1783, 0]
